Goal: Transaction & Acquisition: Purchase product/service

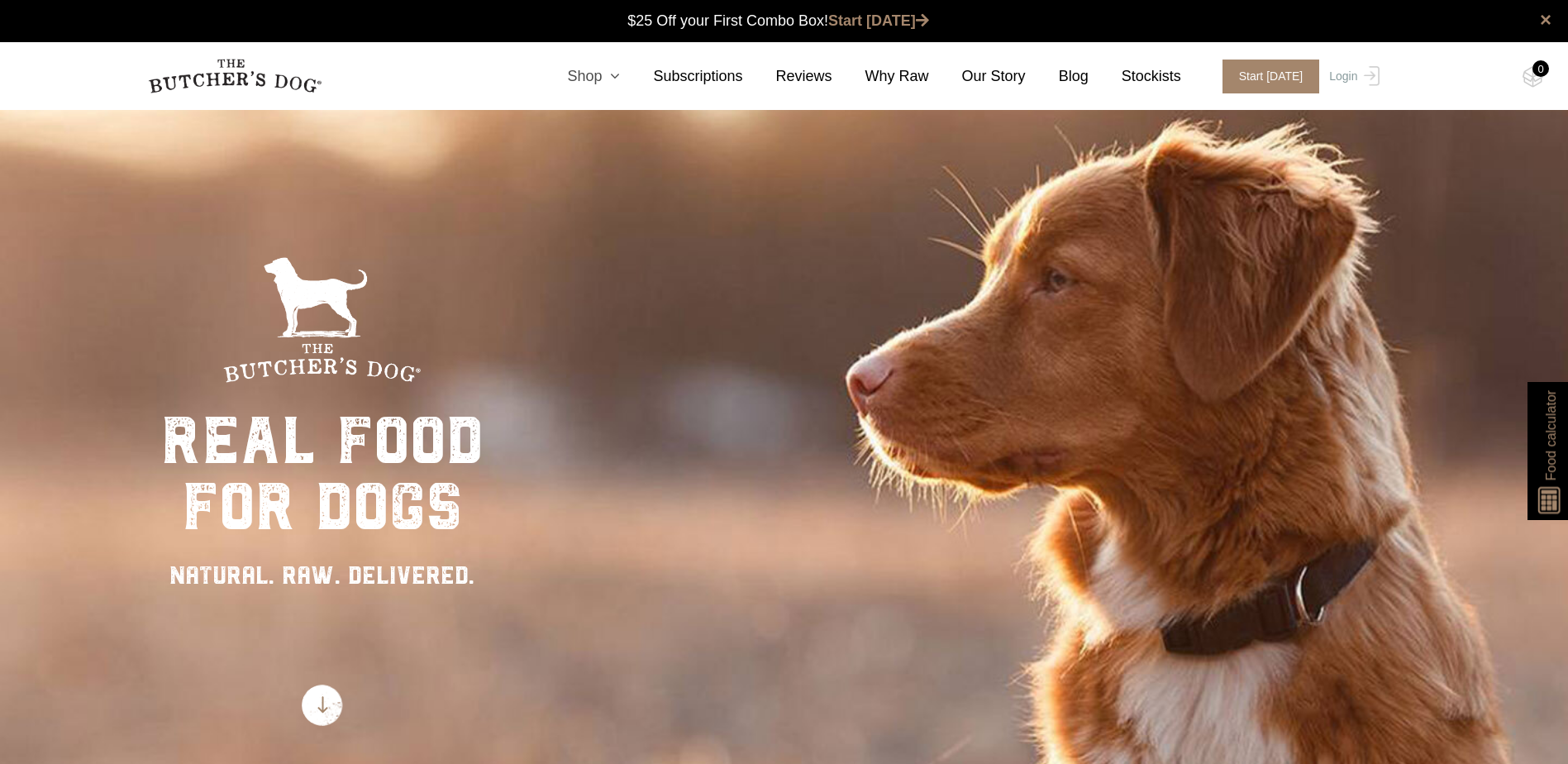
click at [616, 84] on link "Shop" at bounding box center [577, 76] width 86 height 22
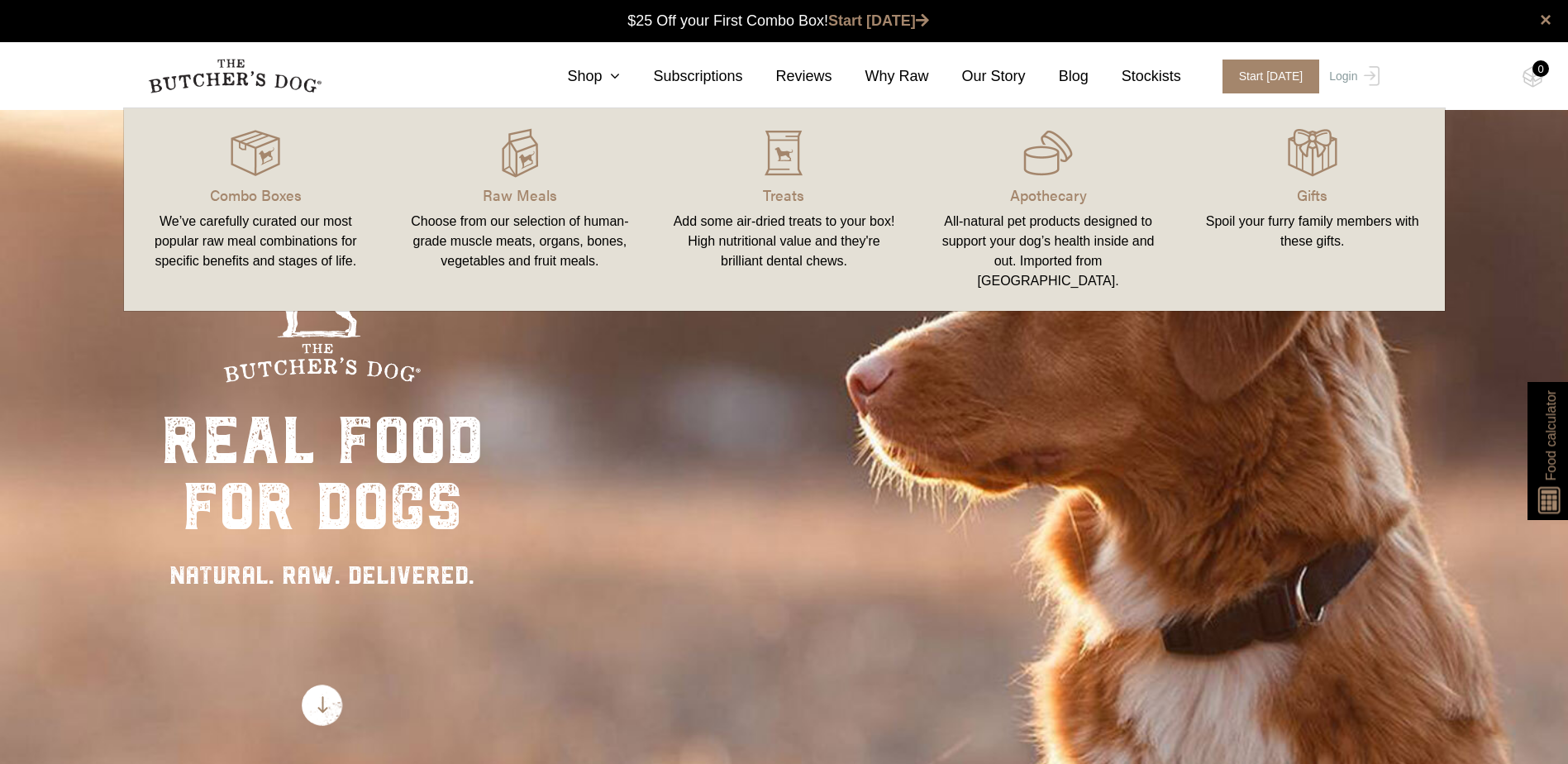
click at [523, 182] on link "Raw Meals Choose from our selection of human-grade muscle meats, organs, bones,…" at bounding box center [520, 209] width 265 height 169
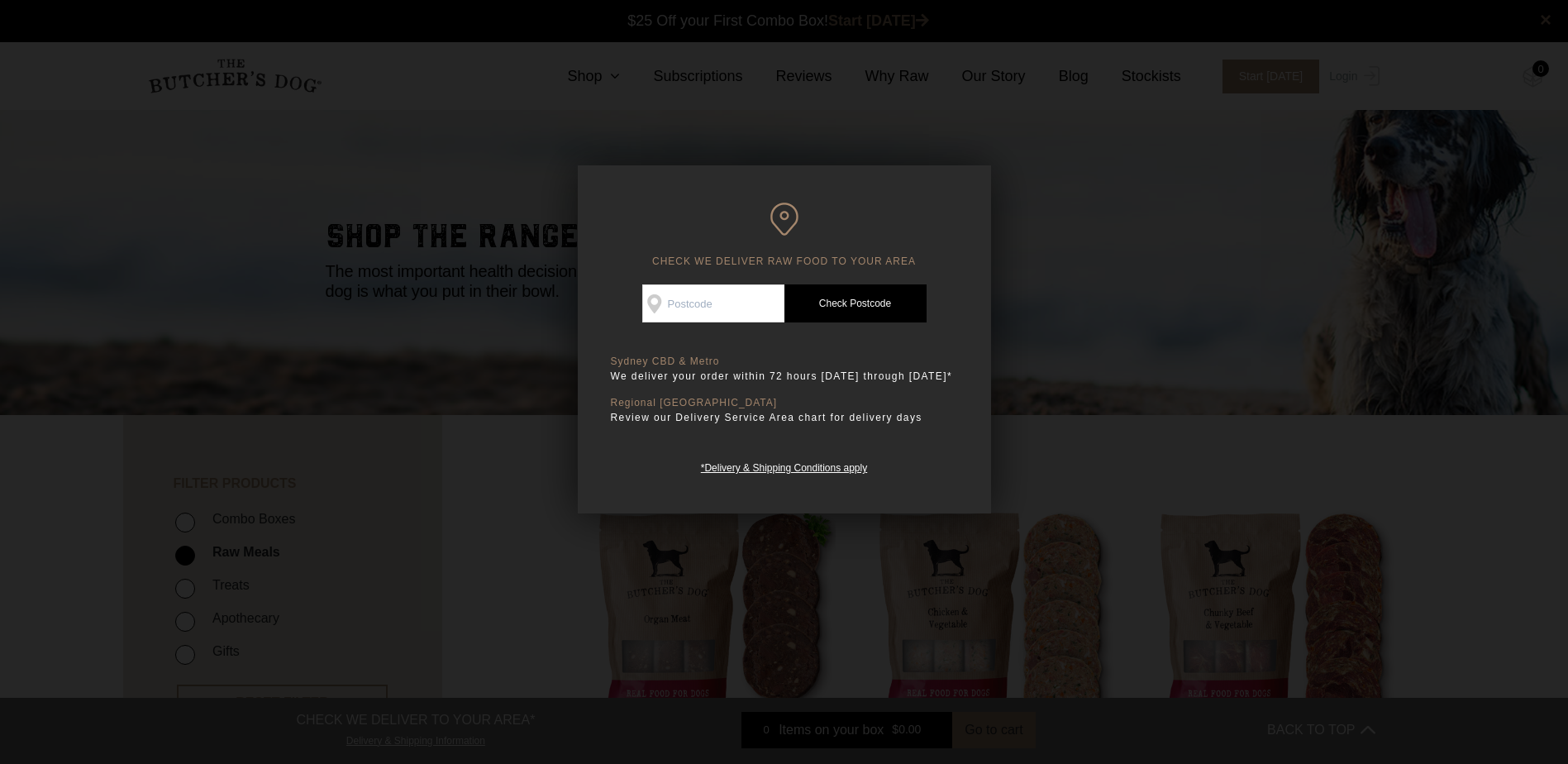
click at [727, 296] on input "Check Availability At" at bounding box center [713, 303] width 142 height 38
type input "2290"
click at [866, 313] on link "Check Postcode" at bounding box center [855, 303] width 142 height 38
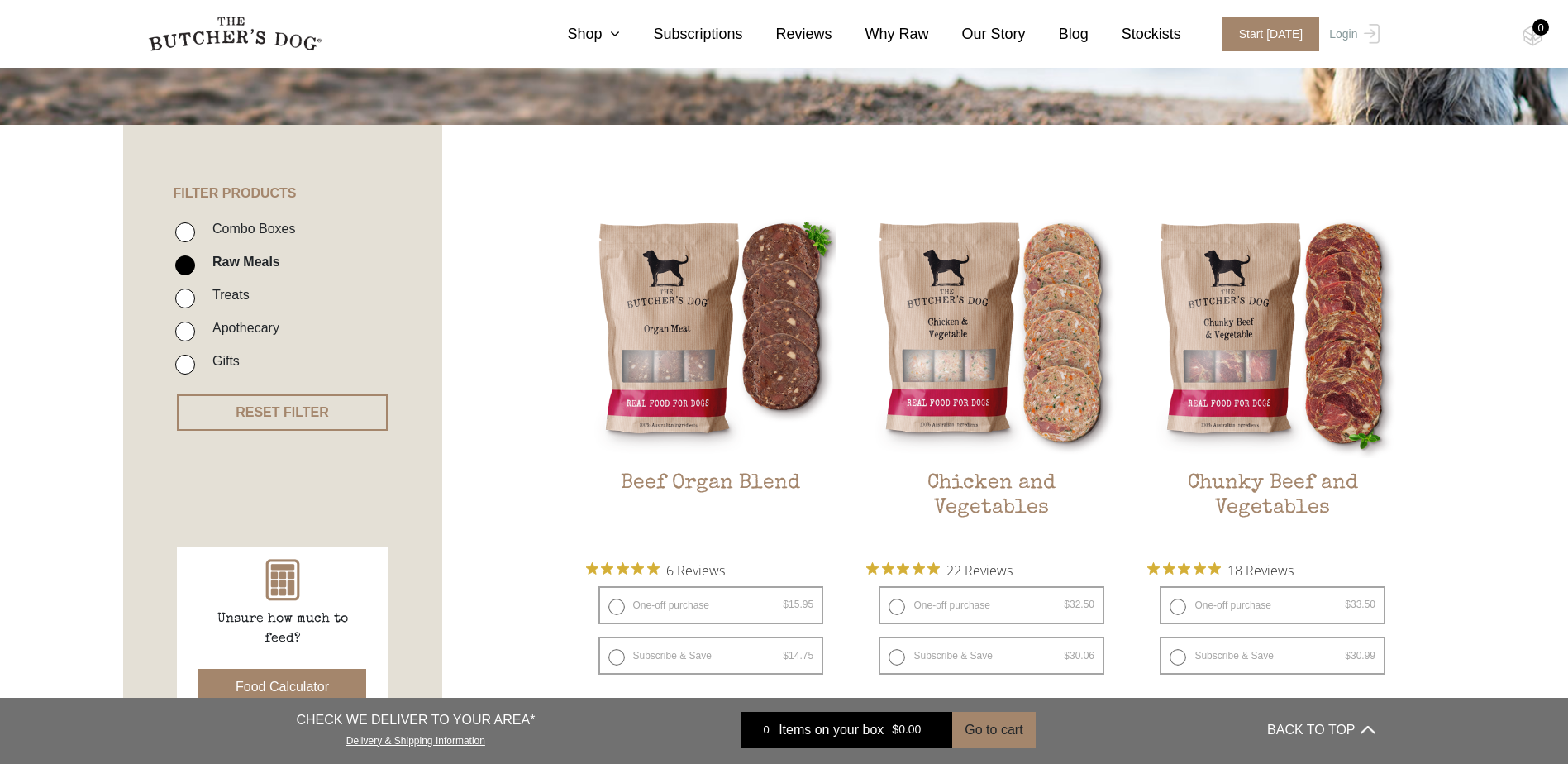
scroll to position [166, 0]
